Goal: Task Accomplishment & Management: Complete application form

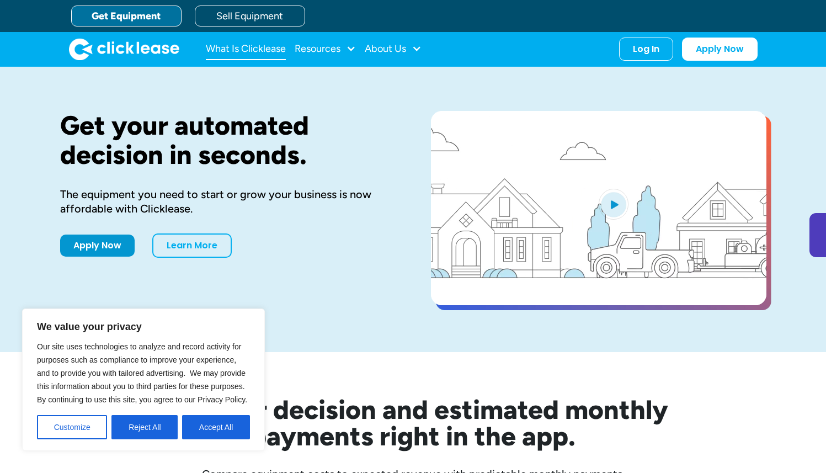
click at [273, 49] on link "What Is Clicklease" at bounding box center [246, 49] width 80 height 22
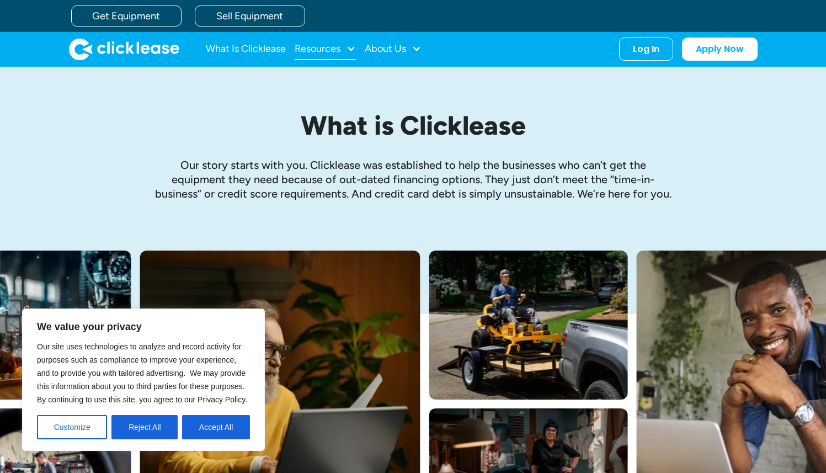
click at [333, 49] on div "Resources" at bounding box center [318, 49] width 46 height 0
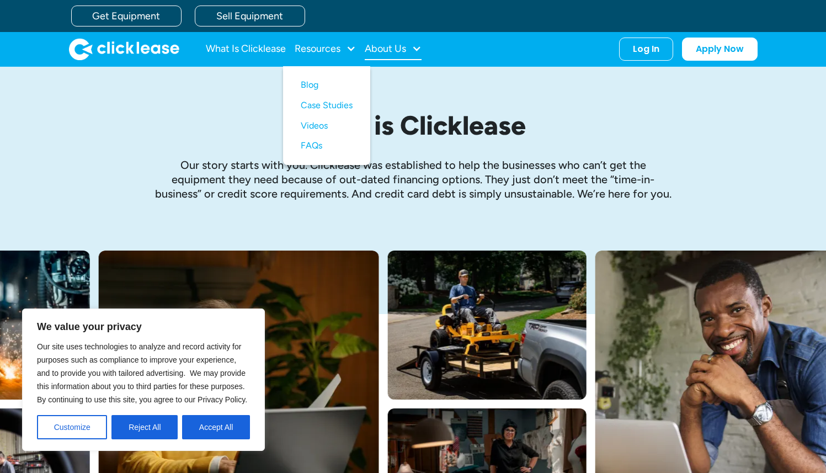
click at [386, 49] on div "About Us" at bounding box center [385, 49] width 41 height 0
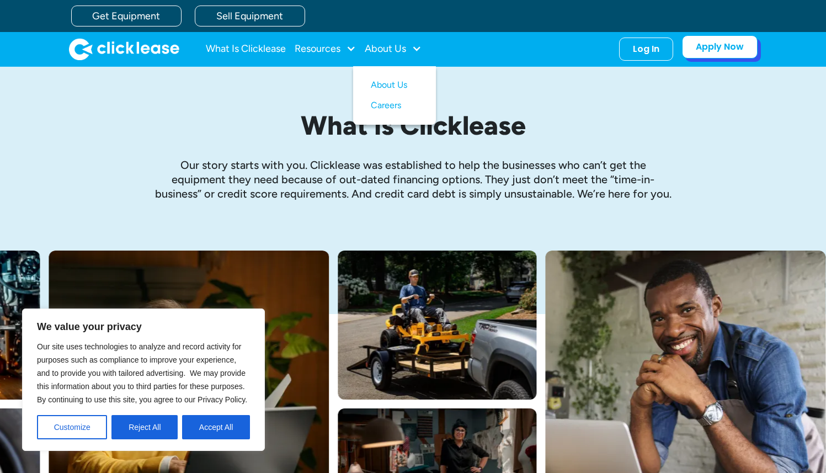
click at [706, 46] on link "Apply Now" at bounding box center [720, 46] width 76 height 23
